Goal: Register for event/course

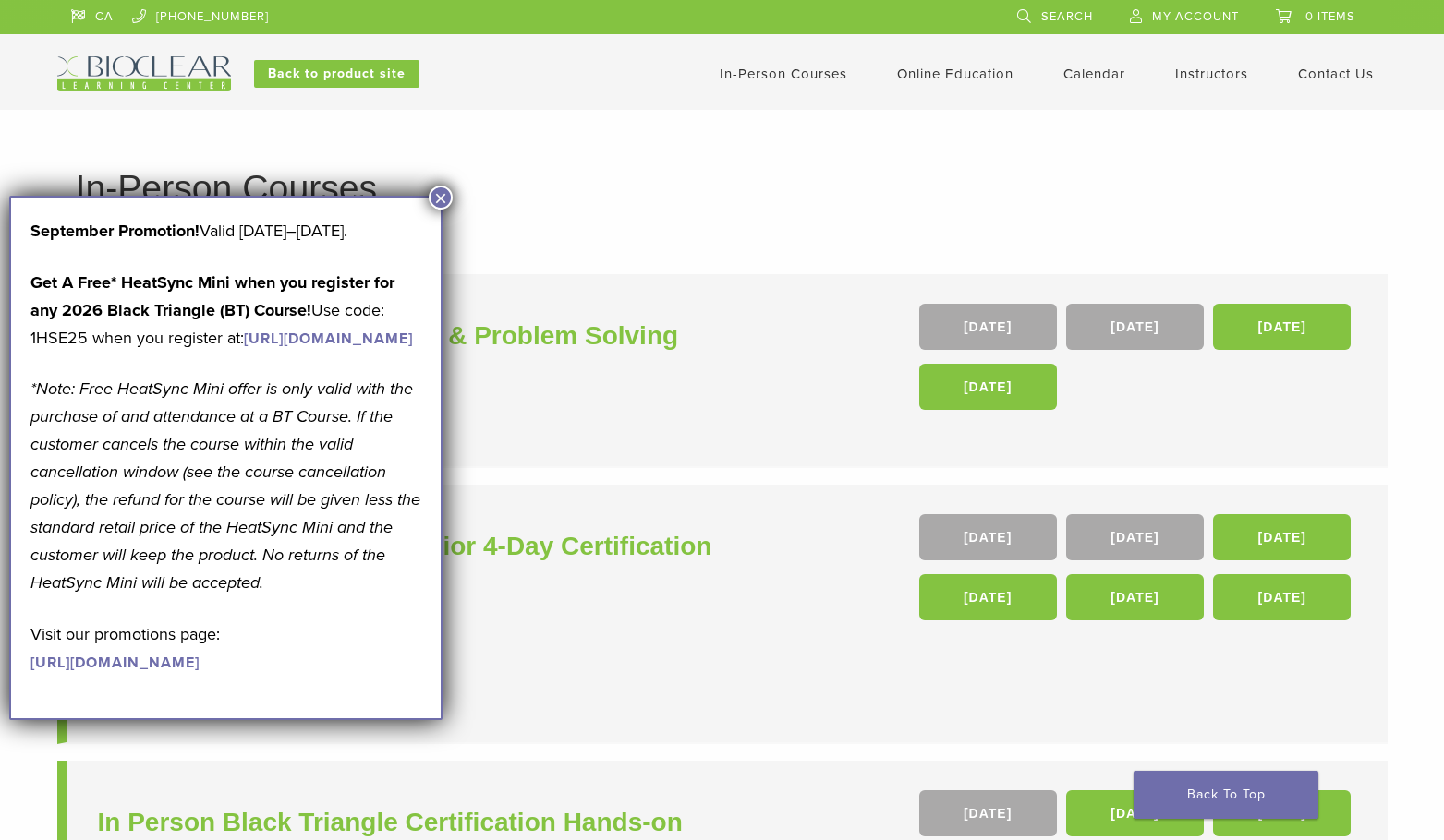
click at [442, 197] on button "×" at bounding box center [440, 197] width 24 height 24
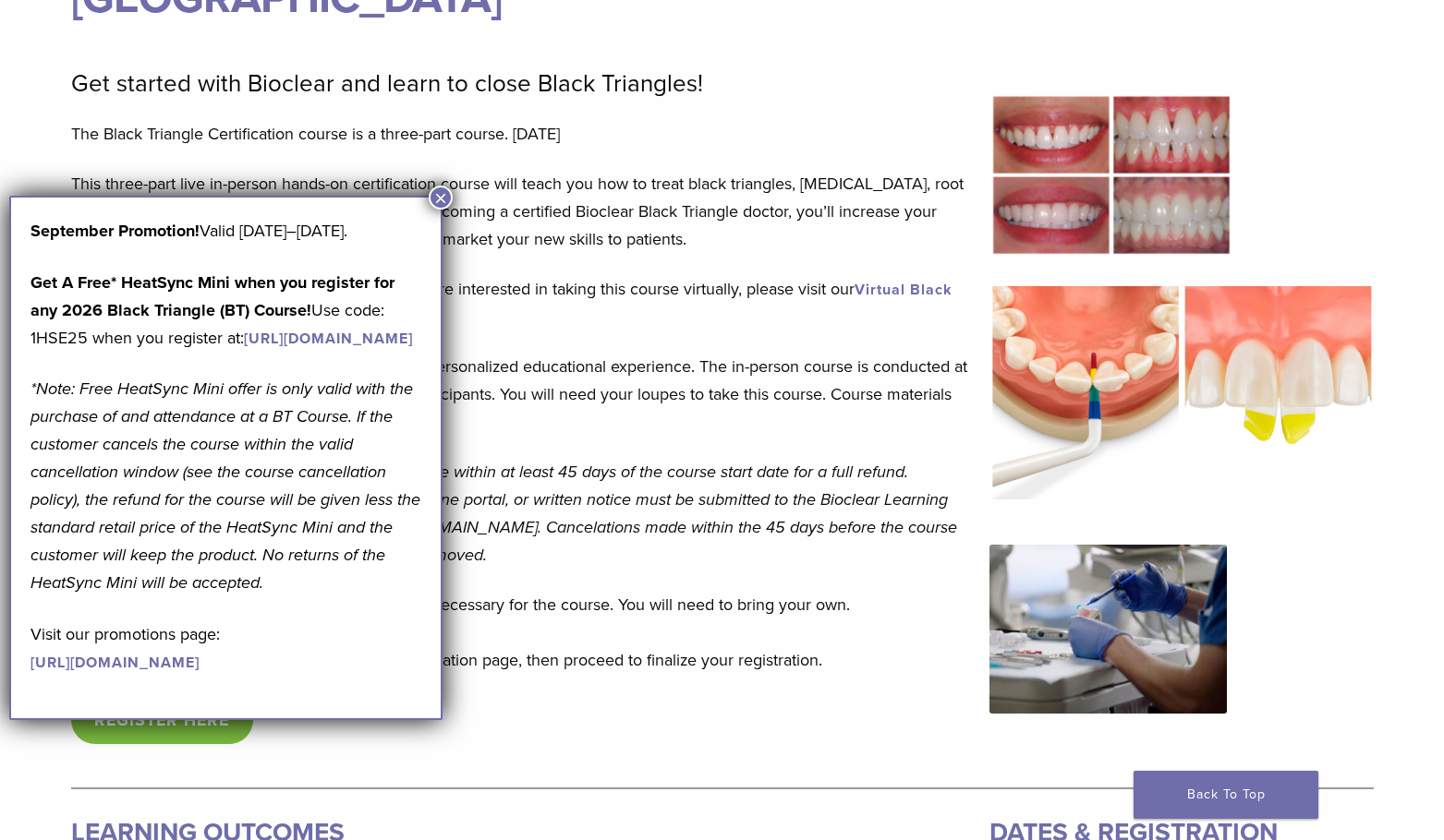
scroll to position [647, 0]
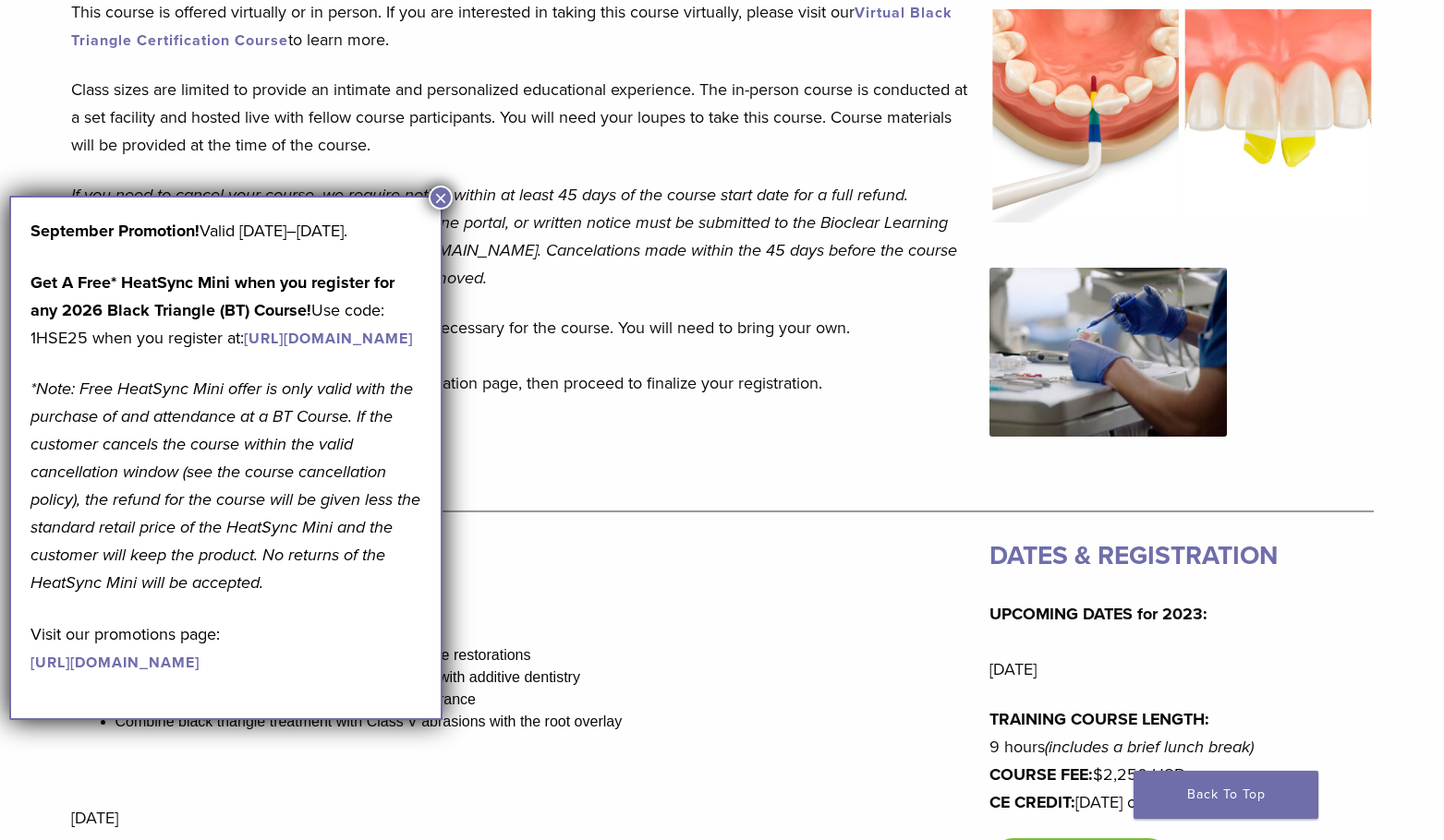
click at [334, 349] on link "https://www.bioclearmatrix.com/events/6-in-person-black-triangle-certification-…" at bounding box center [328, 338] width 169 height 18
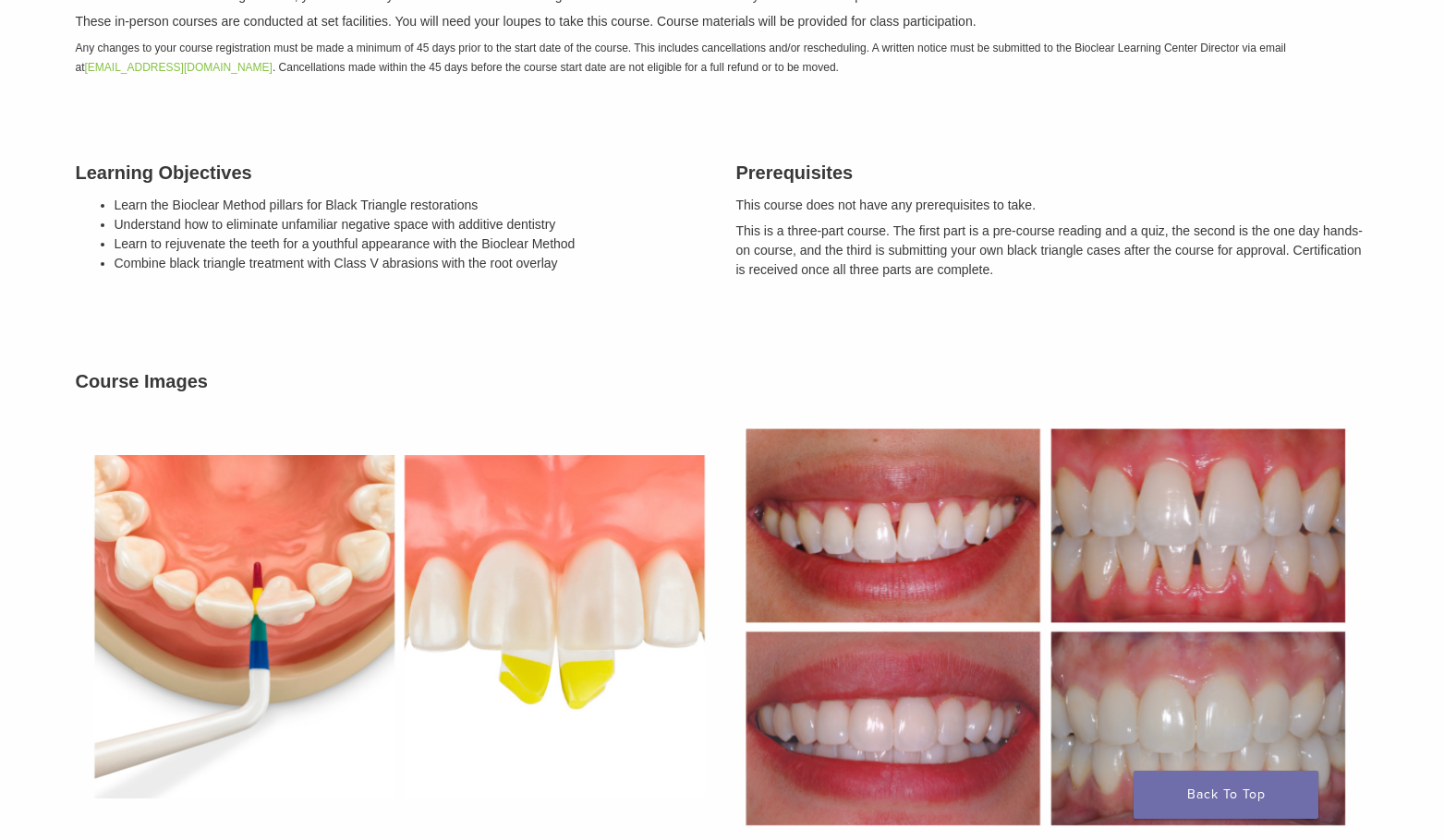
scroll to position [924, 0]
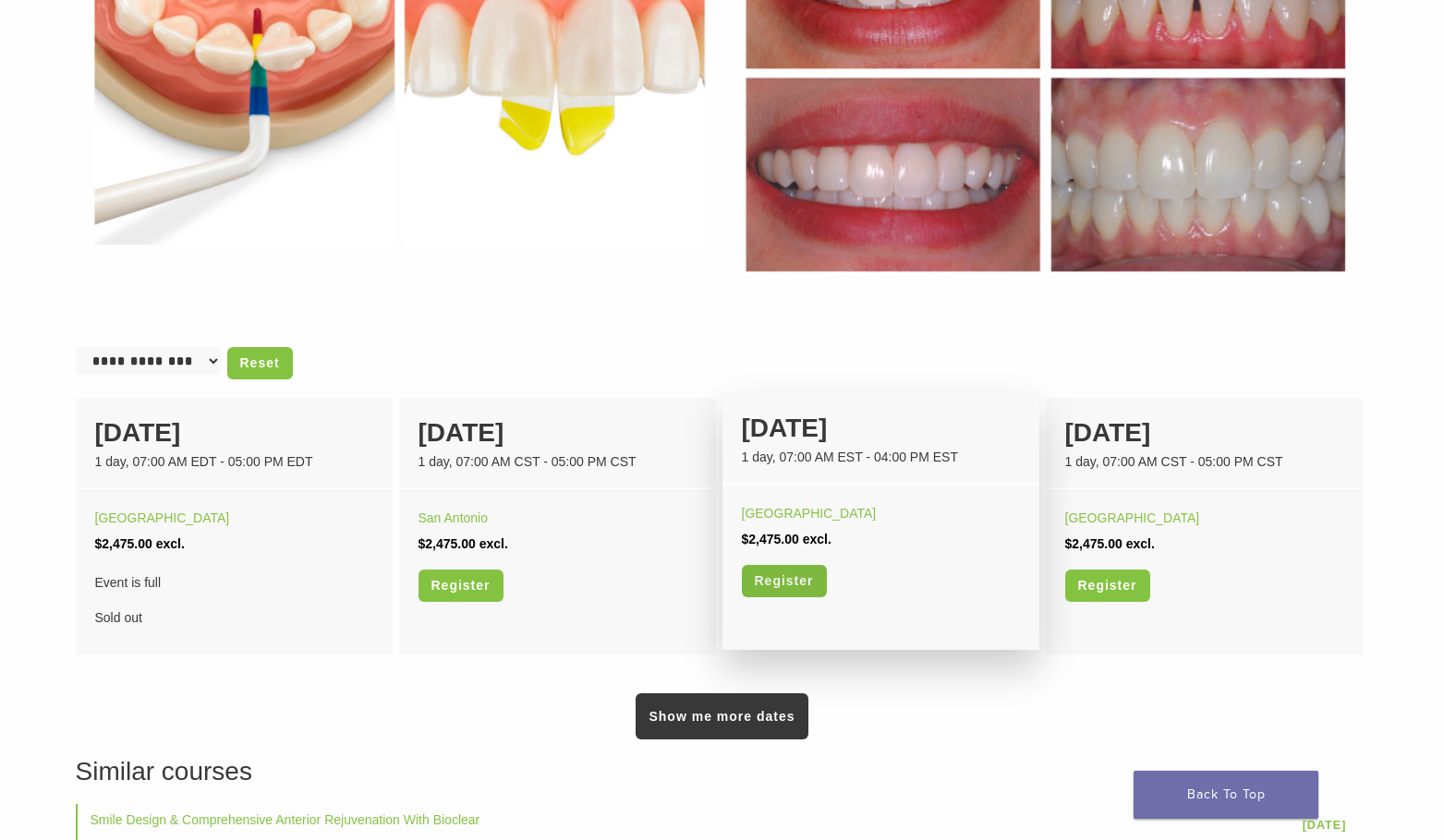
click at [807, 583] on link "Register" at bounding box center [784, 581] width 85 height 32
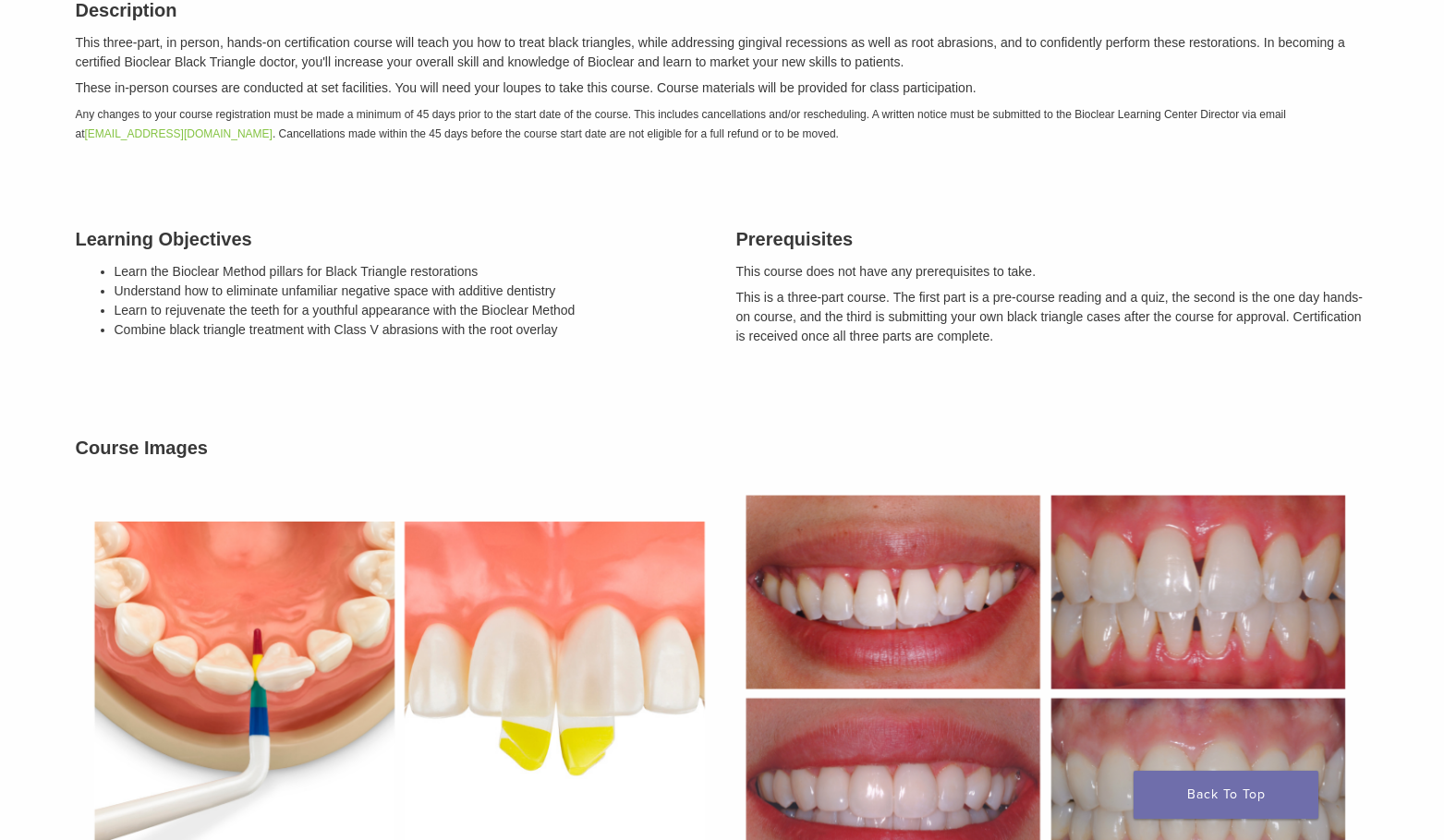
scroll to position [0, 0]
